Goal: Task Accomplishment & Management: Use online tool/utility

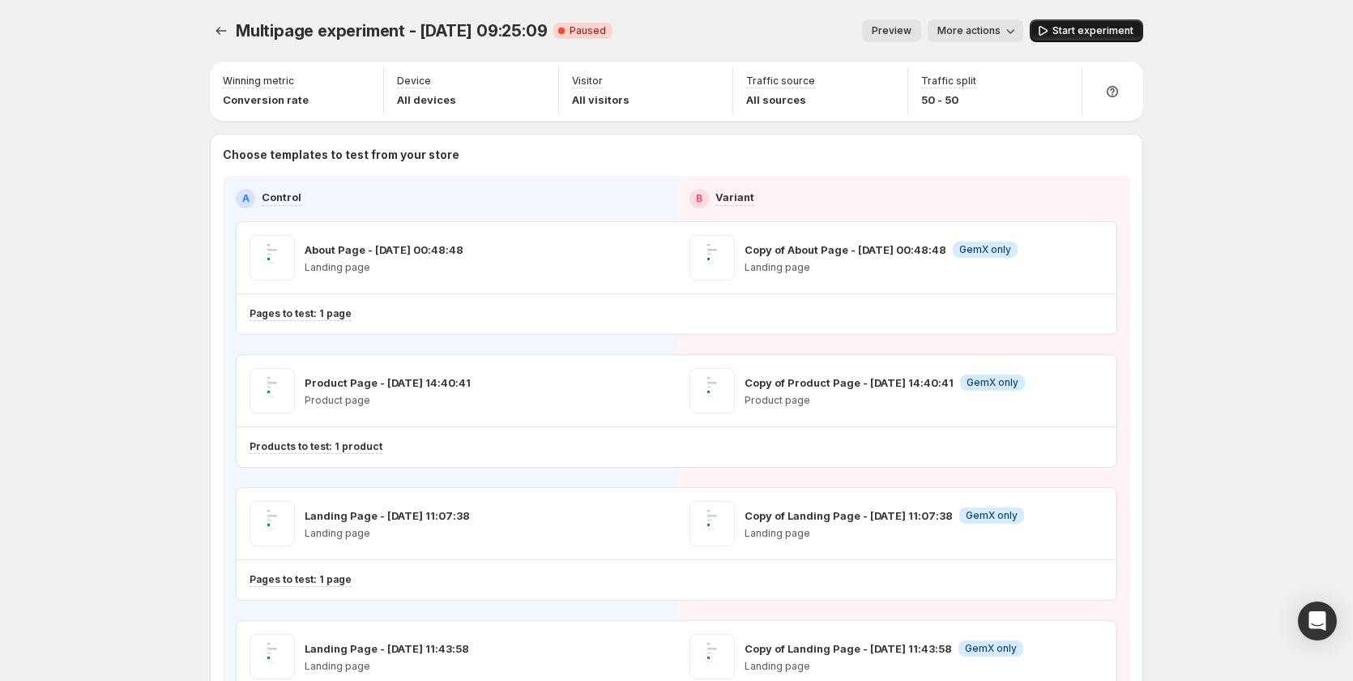
click at [1087, 24] on button "Start experiment" at bounding box center [1086, 30] width 113 height 23
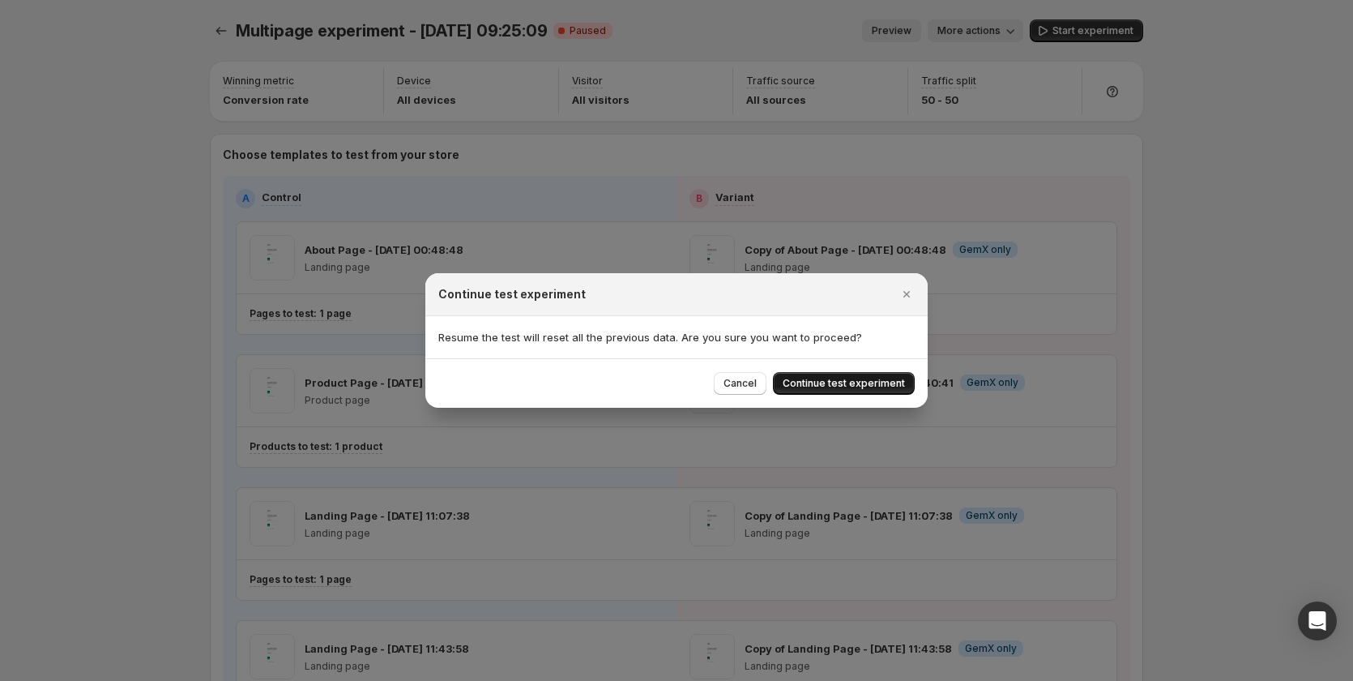
click at [814, 379] on span "Continue test experiment" at bounding box center [844, 383] width 122 height 13
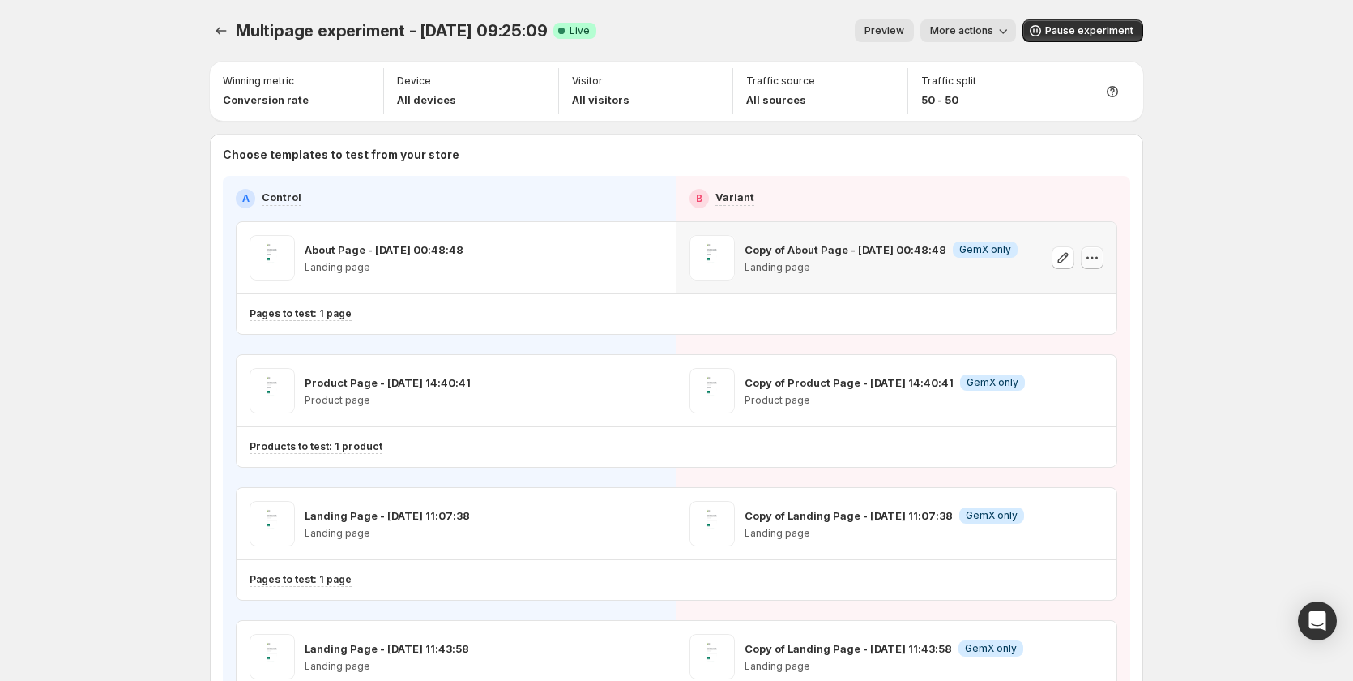
click at [1098, 264] on icon "button" at bounding box center [1092, 258] width 16 height 16
click at [1092, 256] on icon "button" at bounding box center [1092, 258] width 16 height 16
click at [1082, 24] on button "Pause experiment" at bounding box center [1083, 30] width 121 height 23
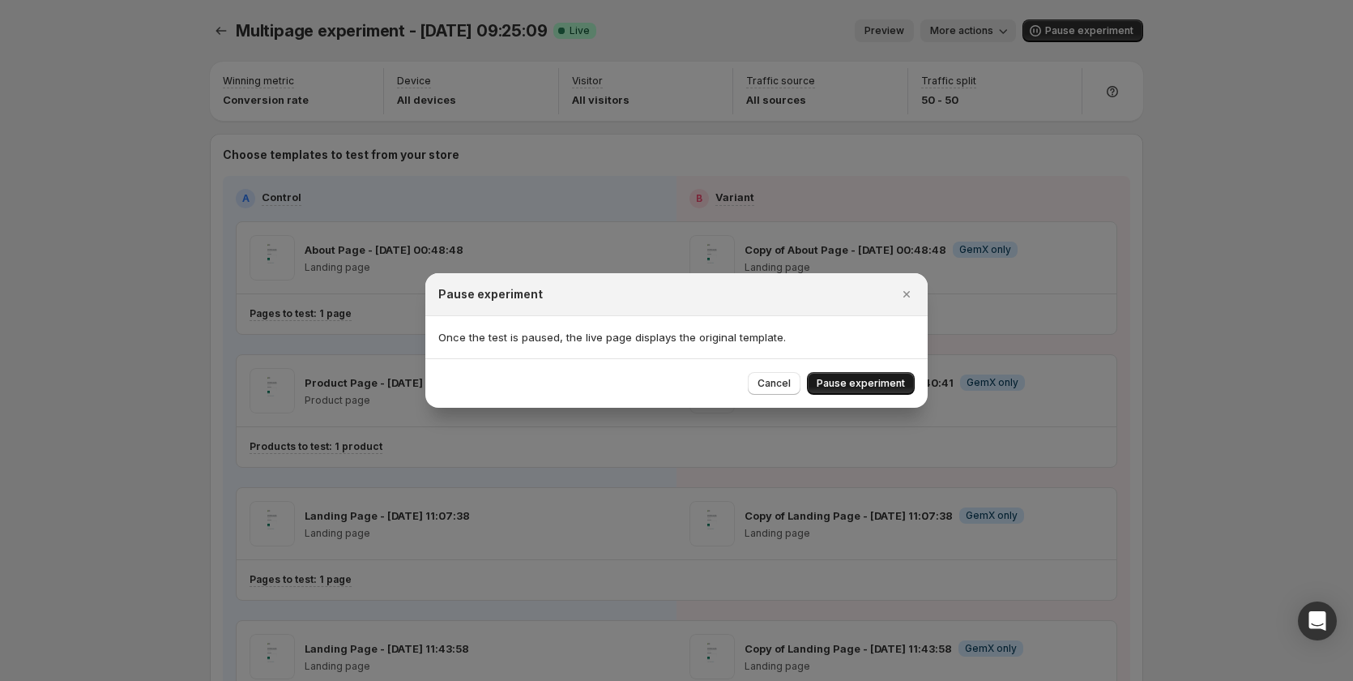
click at [877, 377] on button "Pause experiment" at bounding box center [861, 383] width 108 height 23
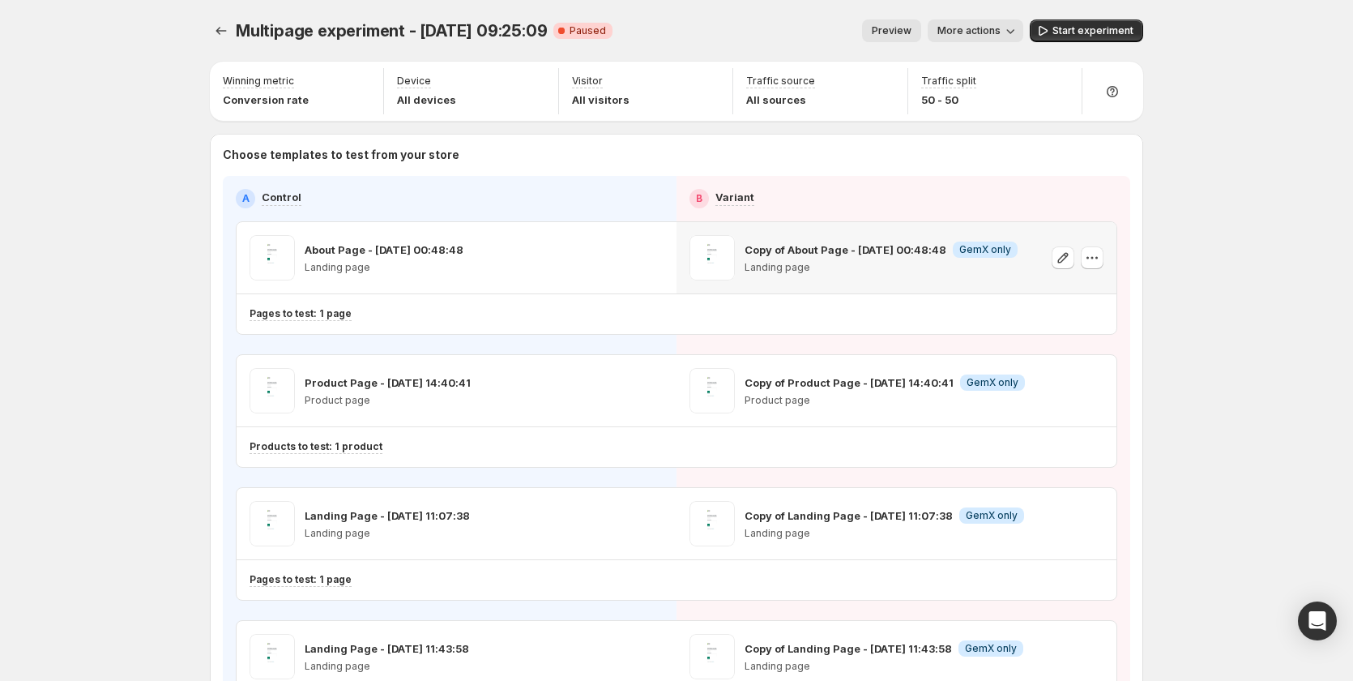
click at [1104, 260] on button "button" at bounding box center [1092, 257] width 23 height 23
click at [1088, 351] on button "Remove template" at bounding box center [1100, 360] width 145 height 26
click at [919, 252] on span "Select template for Variant" at bounding box center [890, 256] width 129 height 13
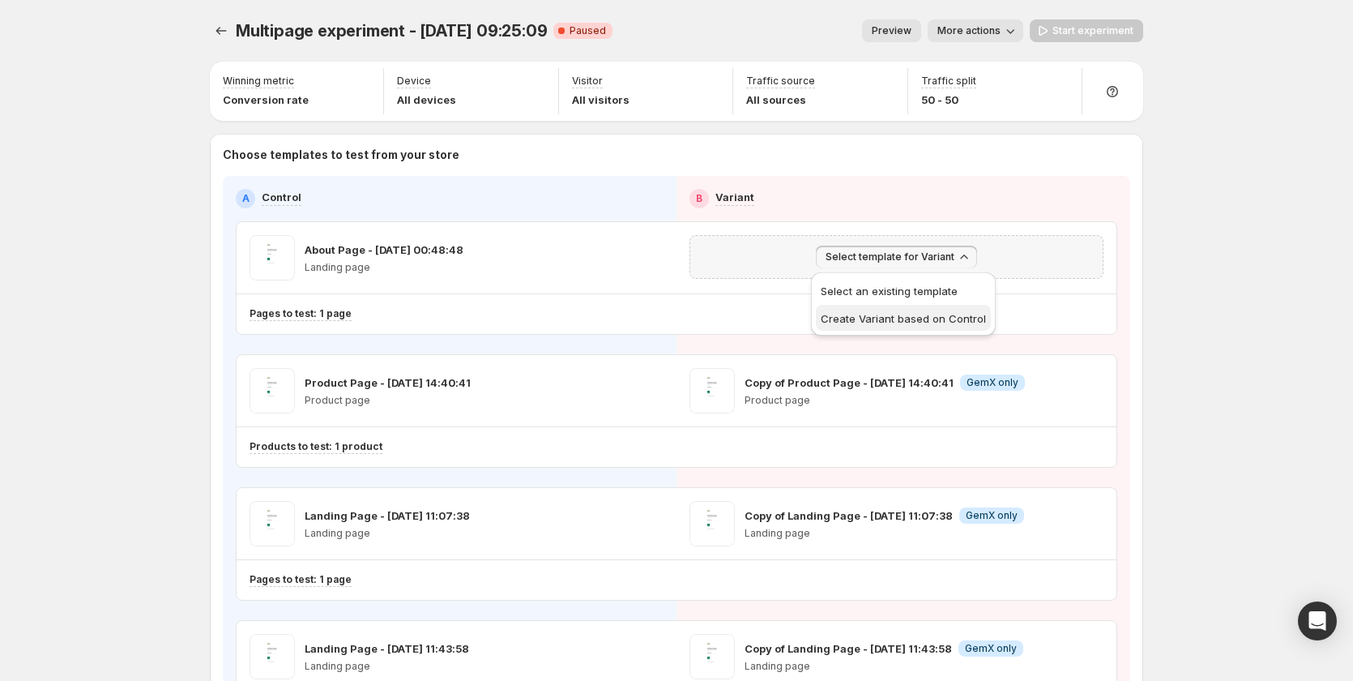
click at [925, 321] on span "Create Variant based on Control" at bounding box center [903, 318] width 165 height 13
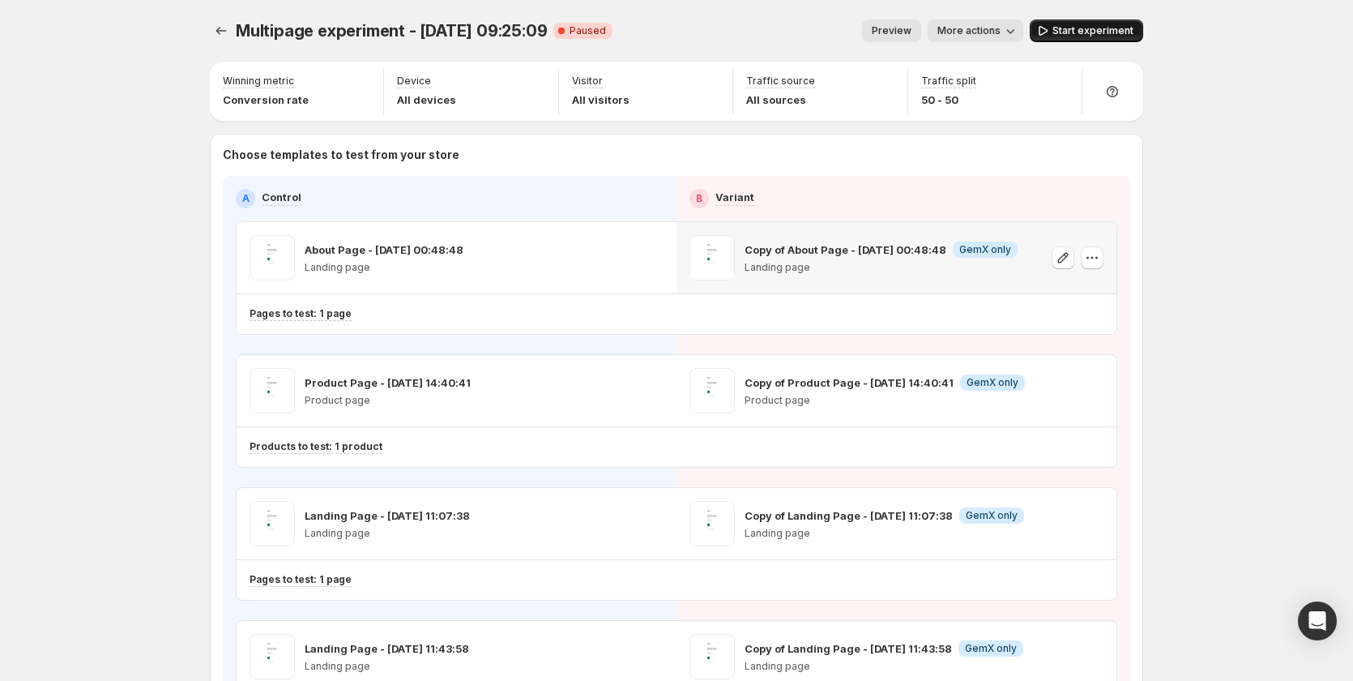
click at [1082, 22] on button "Start experiment" at bounding box center [1086, 30] width 113 height 23
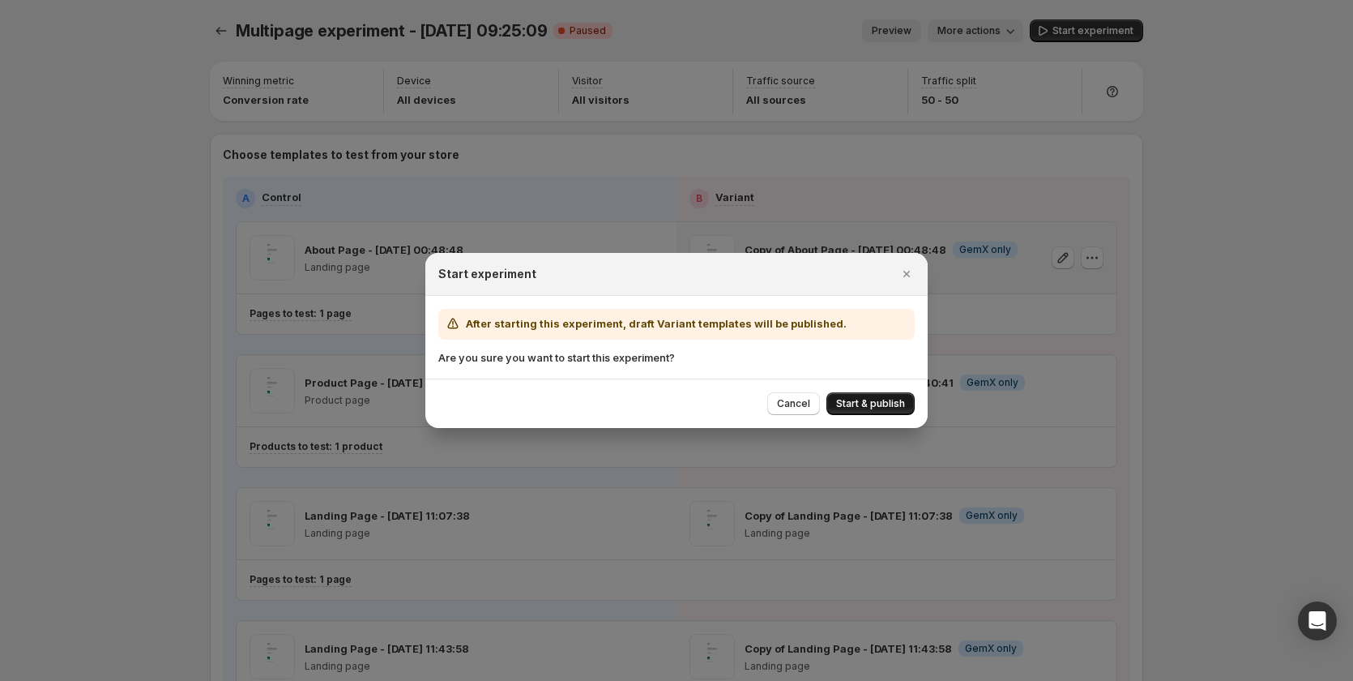
click at [867, 395] on button "Start & publish" at bounding box center [871, 403] width 88 height 23
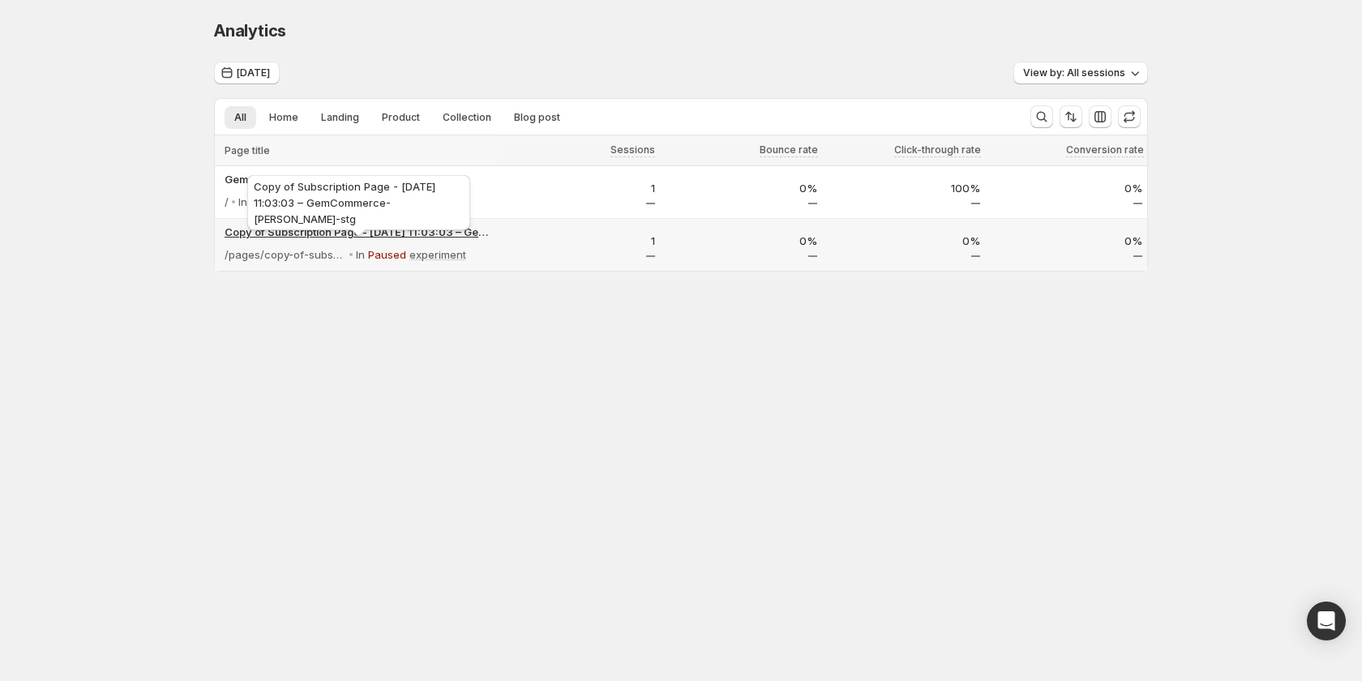
click at [340, 229] on p "Copy of Subscription Page - [DATE] 11:03:03 – GemCommerce-[PERSON_NAME]-stg" at bounding box center [357, 232] width 267 height 16
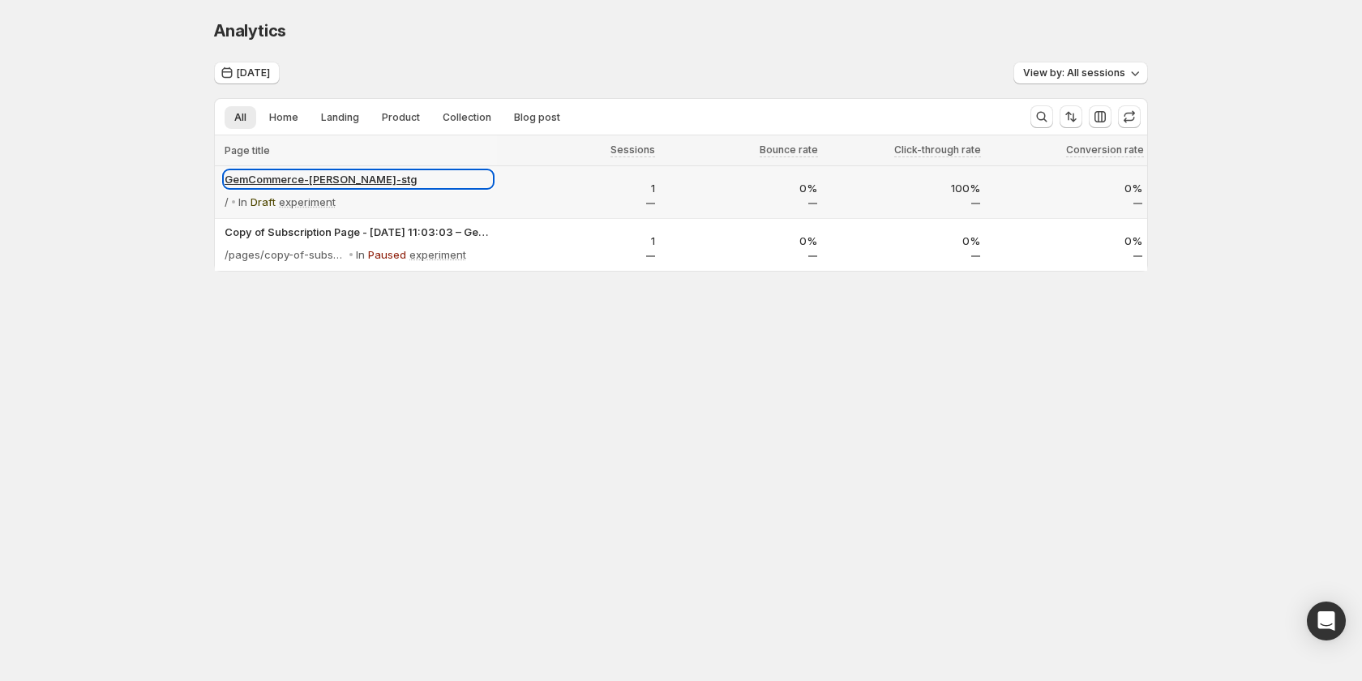
click at [279, 179] on p "GemCommerce-[PERSON_NAME]-stg" at bounding box center [357, 179] width 267 height 16
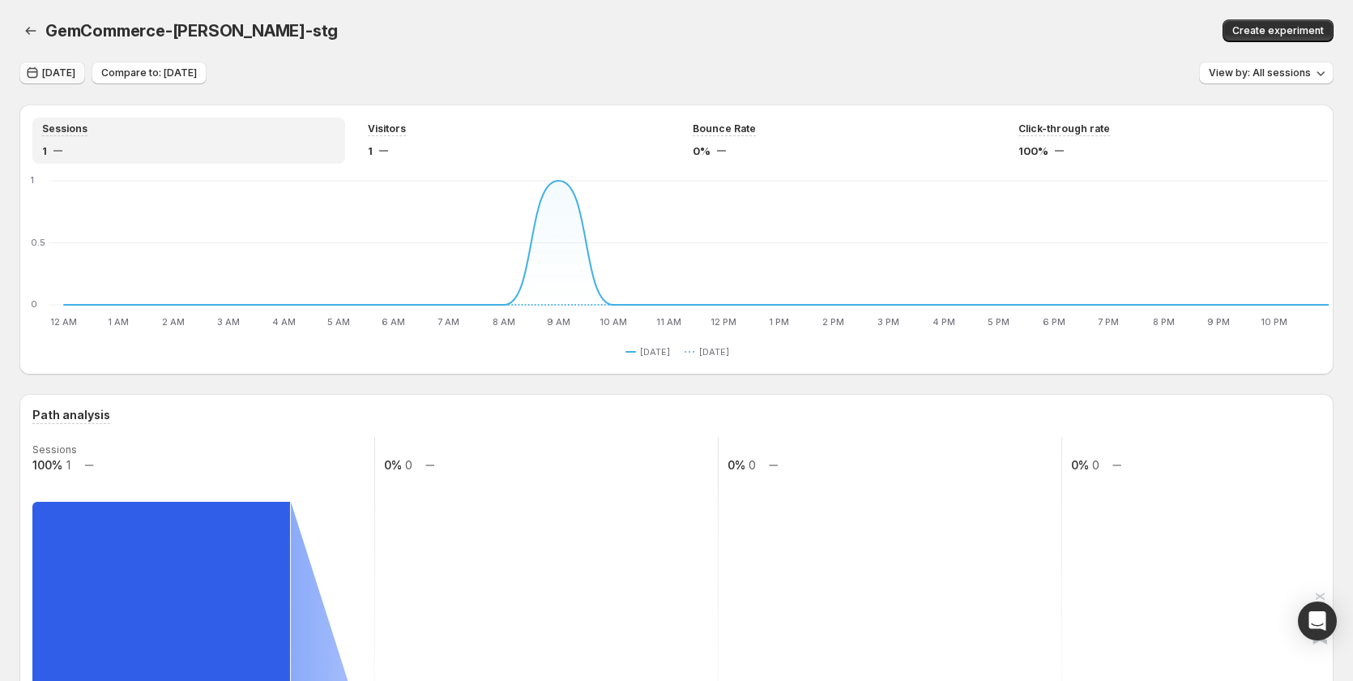
click at [75, 68] on span "[DATE]" at bounding box center [58, 72] width 33 height 13
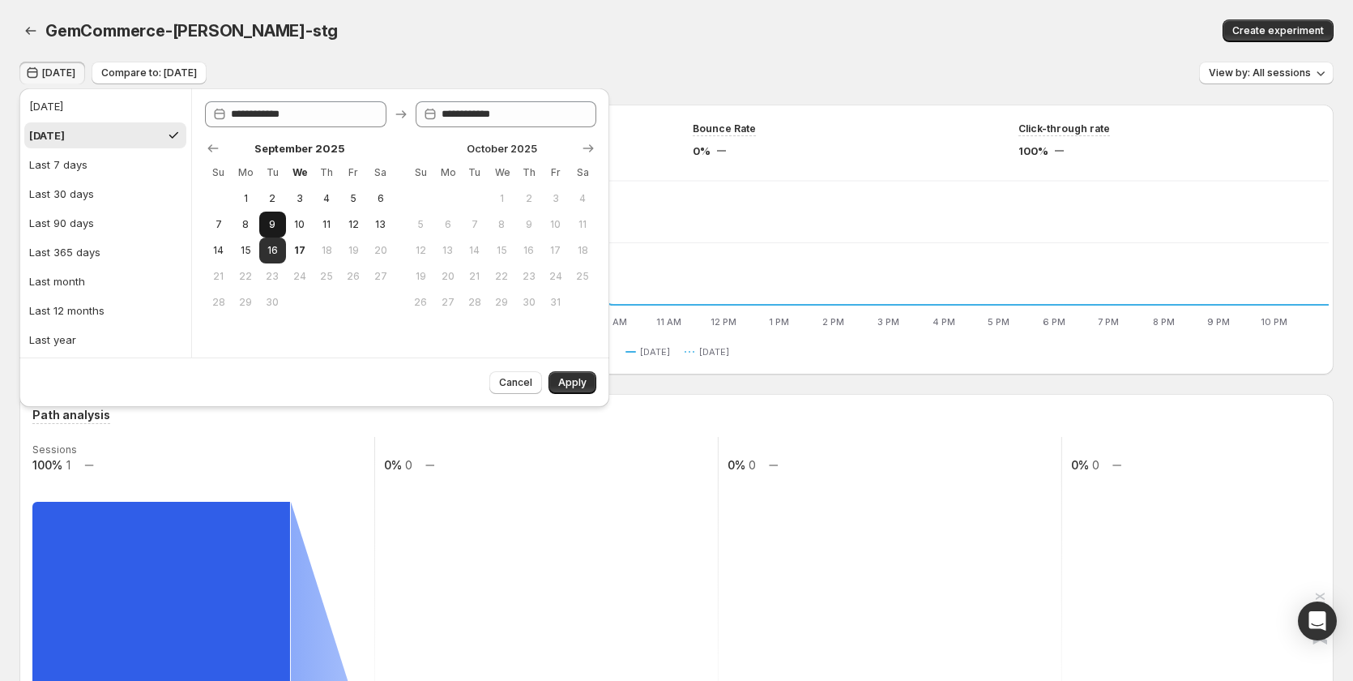
click at [280, 224] on button "9" at bounding box center [272, 225] width 27 height 26
type input "**********"
click at [571, 375] on button "Apply" at bounding box center [573, 382] width 48 height 23
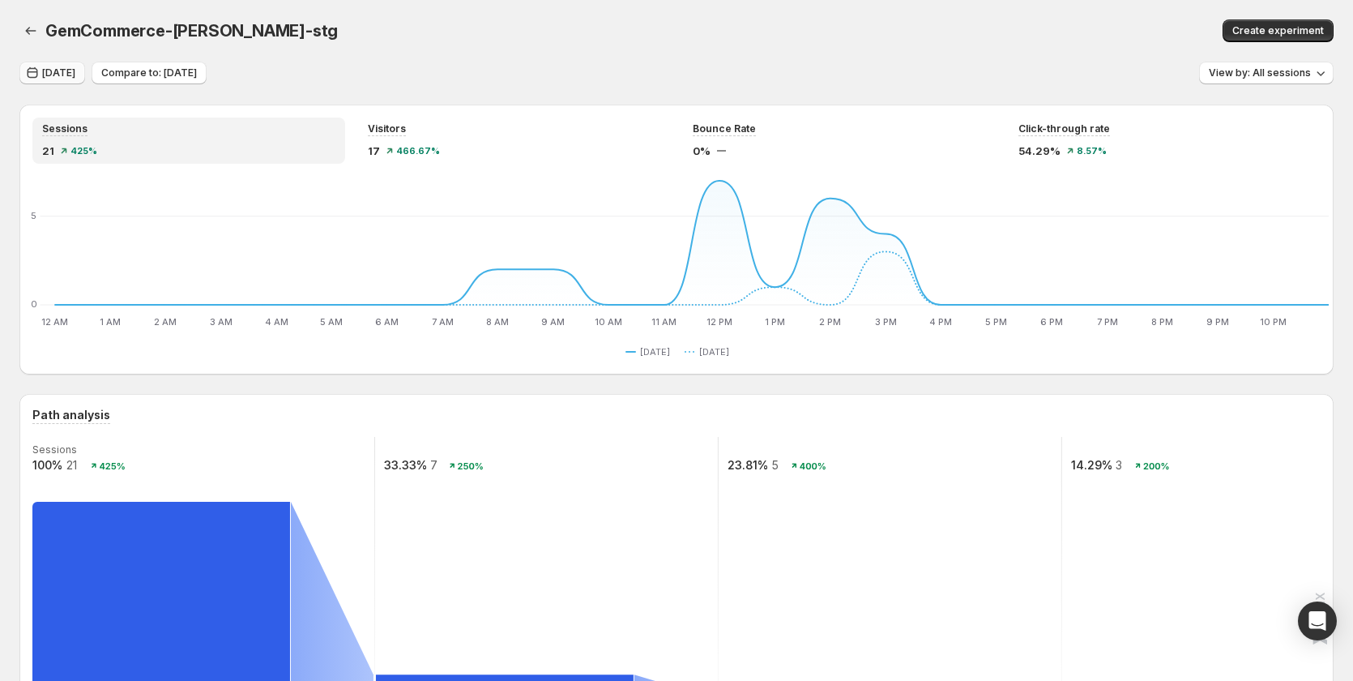
click at [55, 73] on span "[DATE]" at bounding box center [58, 72] width 33 height 13
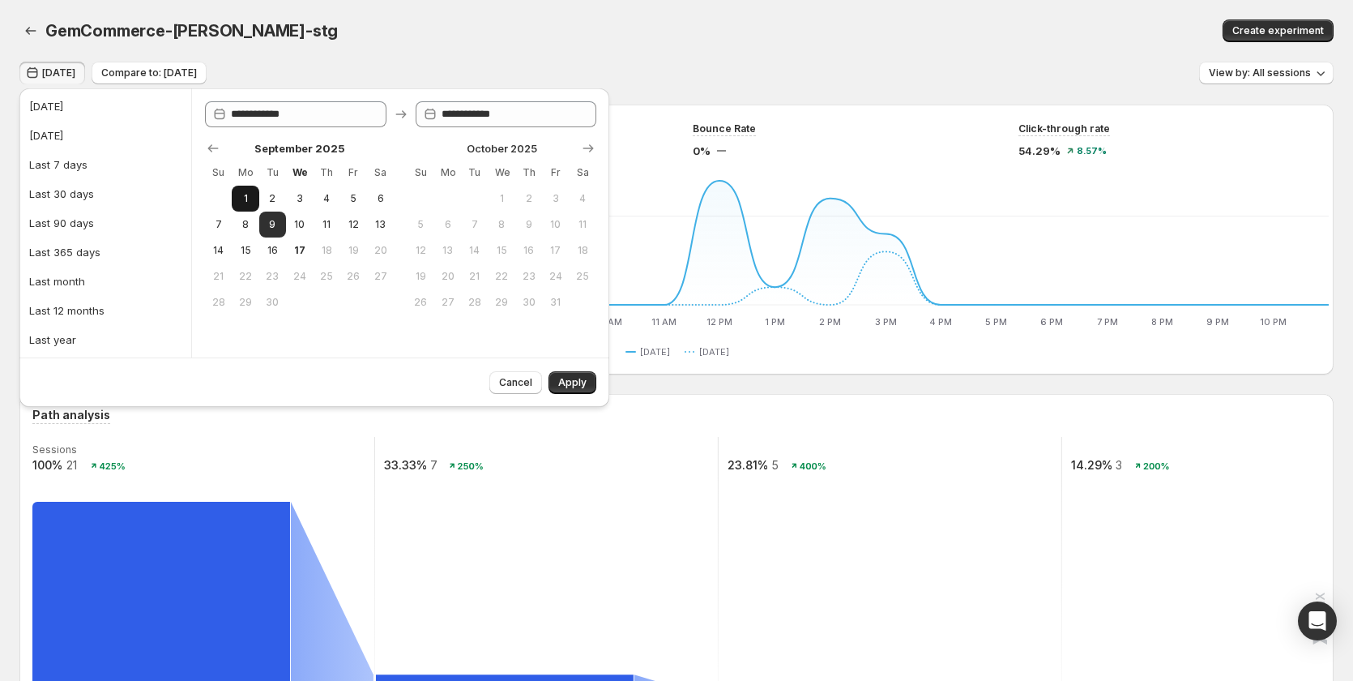
click at [256, 199] on button "1" at bounding box center [245, 199] width 27 height 26
type input "**********"
click at [585, 386] on span "Apply" at bounding box center [572, 382] width 28 height 13
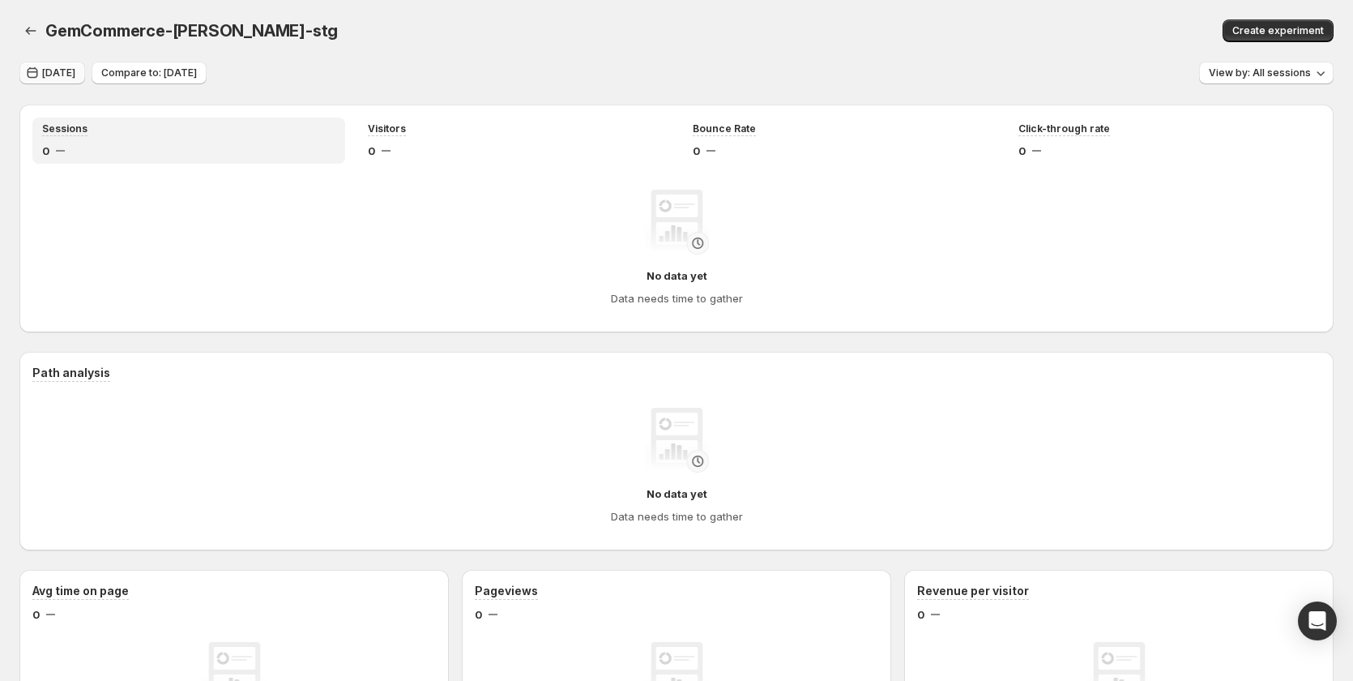
click at [69, 71] on span "[DATE]" at bounding box center [58, 72] width 33 height 13
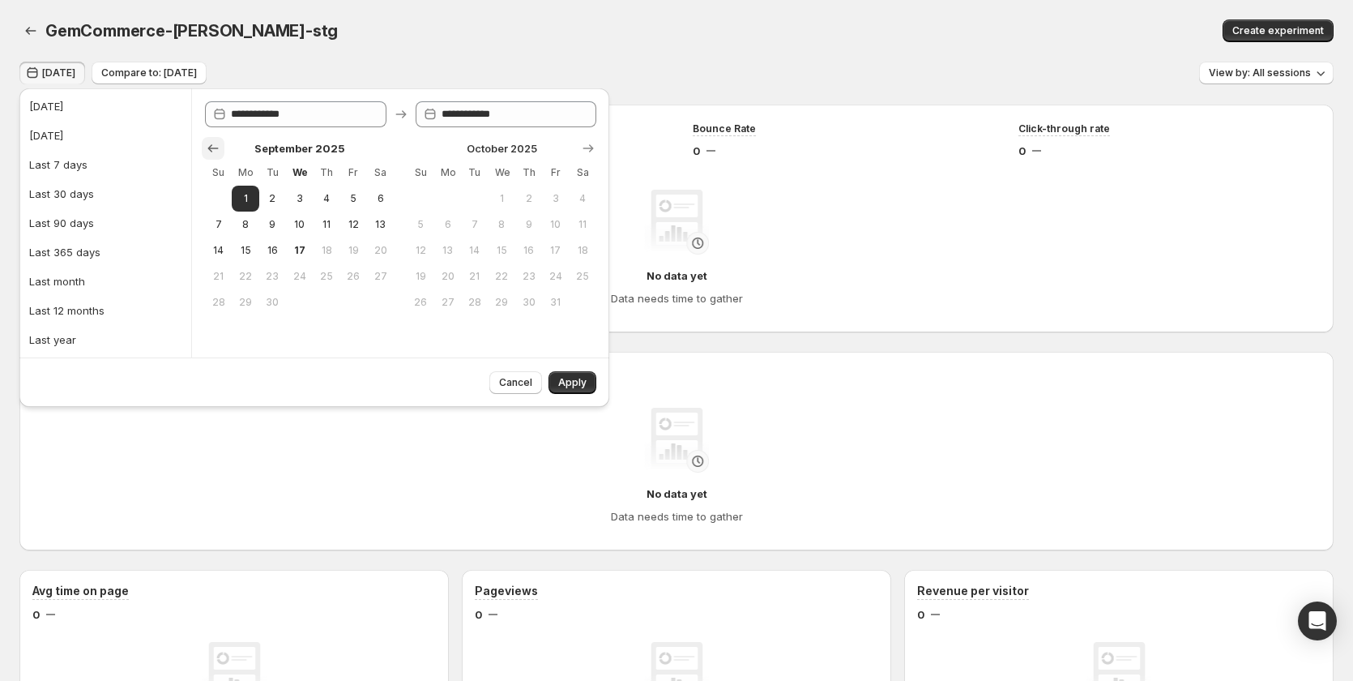
click at [205, 143] on icon "Show previous month, August 2025" at bounding box center [213, 148] width 16 height 16
click at [335, 237] on button "14" at bounding box center [326, 250] width 27 height 26
type input "**********"
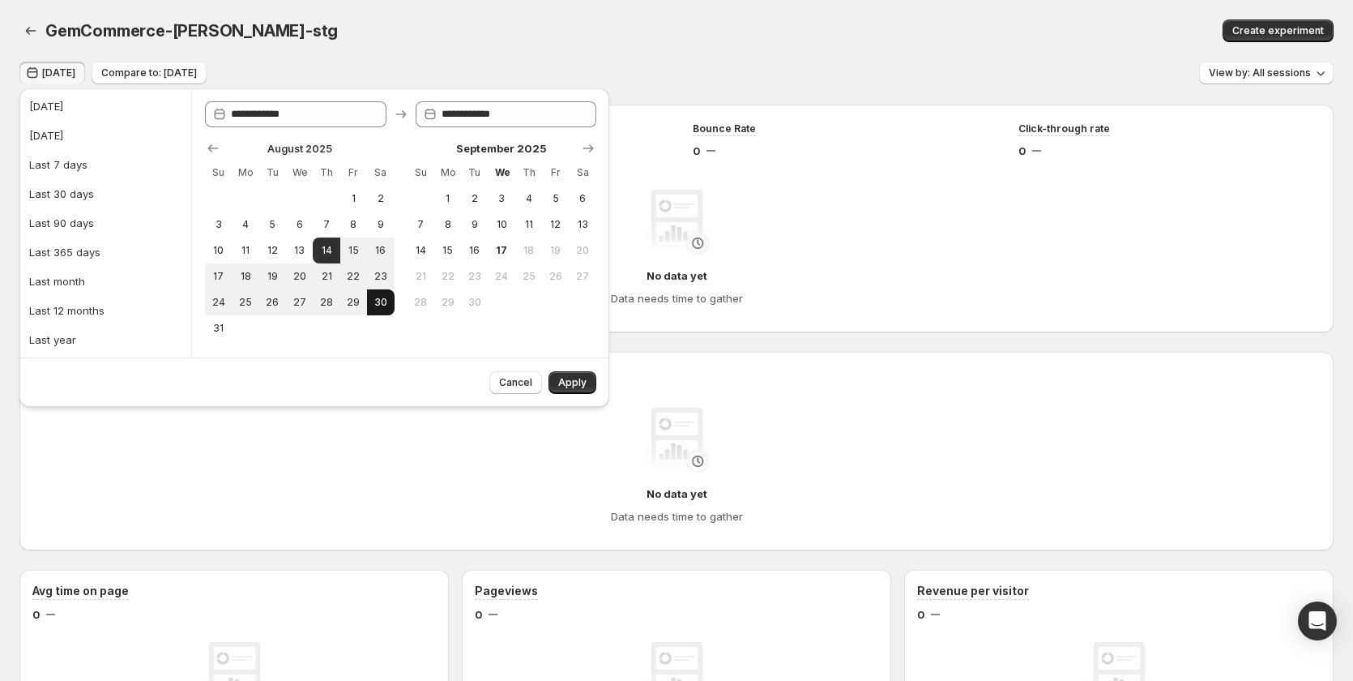
click at [383, 295] on button "30" at bounding box center [380, 302] width 27 height 26
type input "**********"
click at [566, 383] on span "Apply" at bounding box center [572, 382] width 28 height 13
